Goal: Check status: Check status

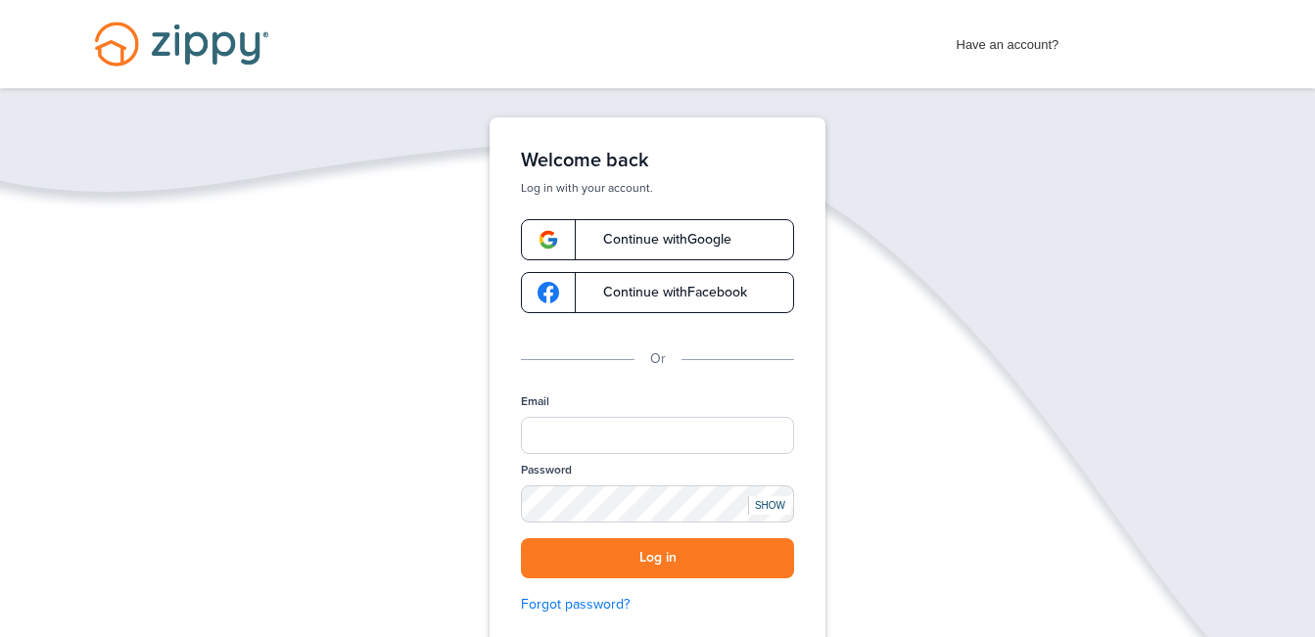
click at [615, 236] on span "Continue with Google" at bounding box center [658, 240] width 148 height 14
click at [574, 431] on input "Email" at bounding box center [657, 435] width 273 height 37
type input "**********"
click at [675, 565] on button "Log in" at bounding box center [657, 558] width 273 height 40
click at [641, 557] on button "Log in" at bounding box center [657, 558] width 273 height 40
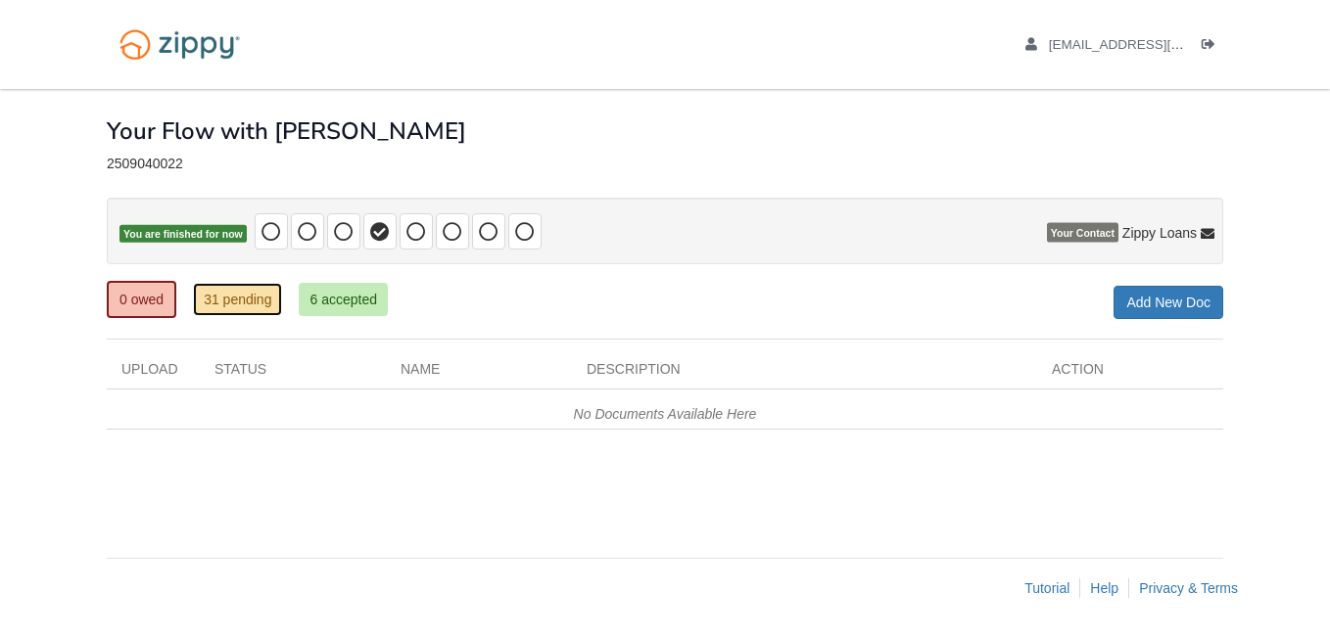
click at [238, 301] on link "31 pending" at bounding box center [237, 299] width 89 height 33
